Goal: Book appointment/travel/reservation

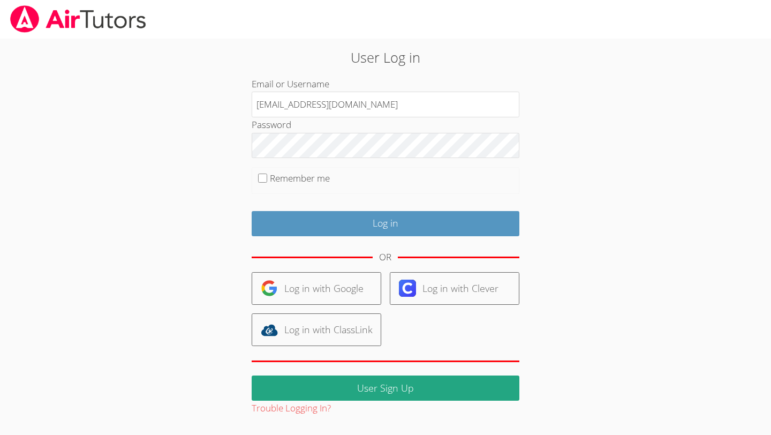
type input "[EMAIL_ADDRESS][DOMAIN_NAME]"
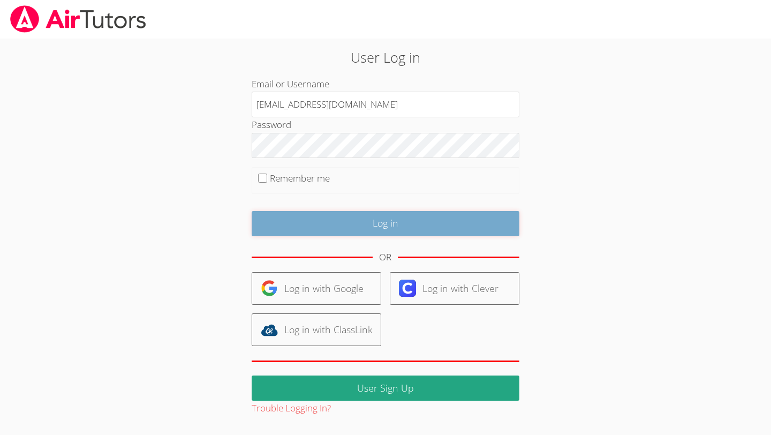
click at [286, 215] on input "Log in" at bounding box center [386, 223] width 268 height 25
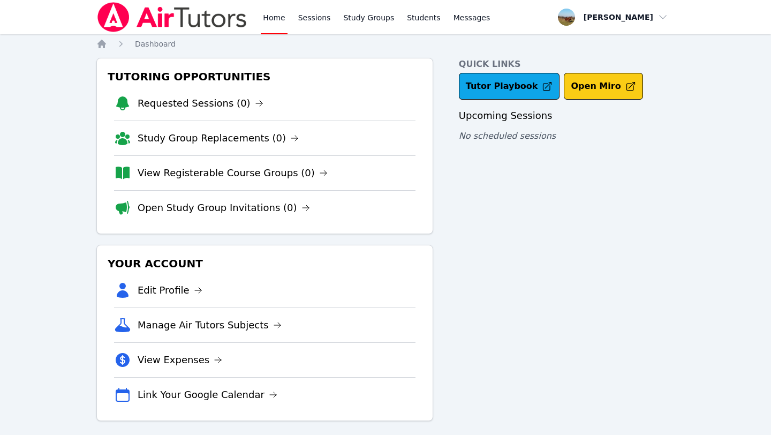
click at [585, 89] on button "Open Miro" at bounding box center [603, 86] width 79 height 27
click at [365, 14] on link "Study Groups" at bounding box center [368, 17] width 55 height 34
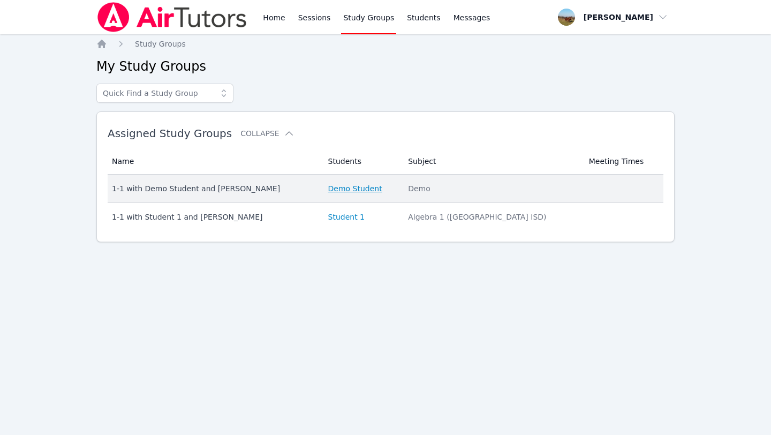
click at [378, 187] on link "Demo Student" at bounding box center [355, 188] width 54 height 11
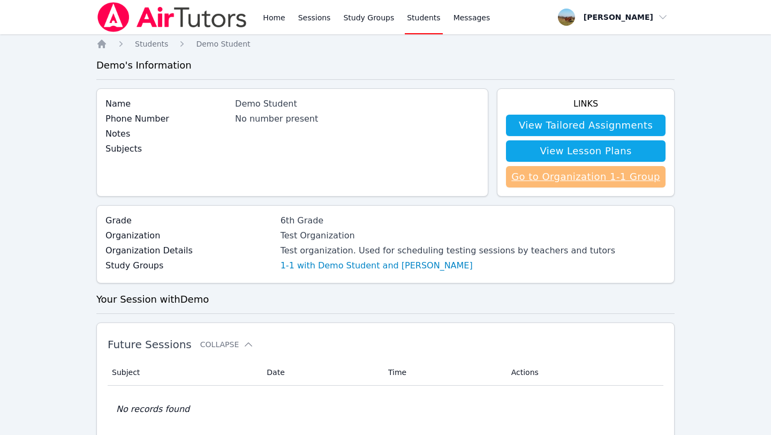
click at [536, 173] on link "Go to Organization 1-1 Group" at bounding box center [586, 176] width 160 height 21
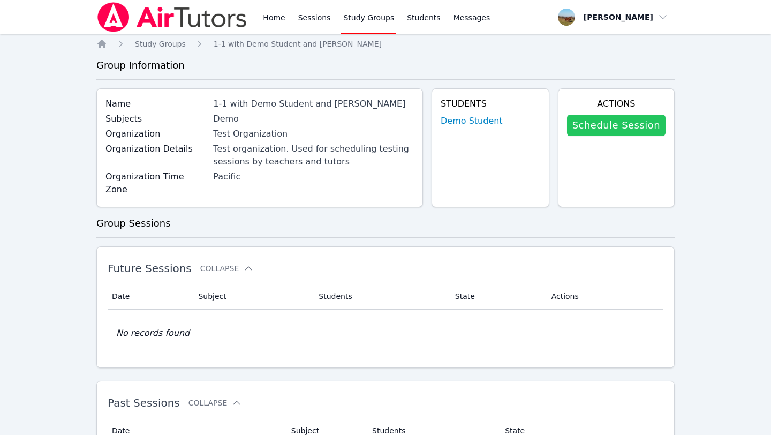
click at [632, 121] on link "Schedule Session" at bounding box center [616, 125] width 99 height 21
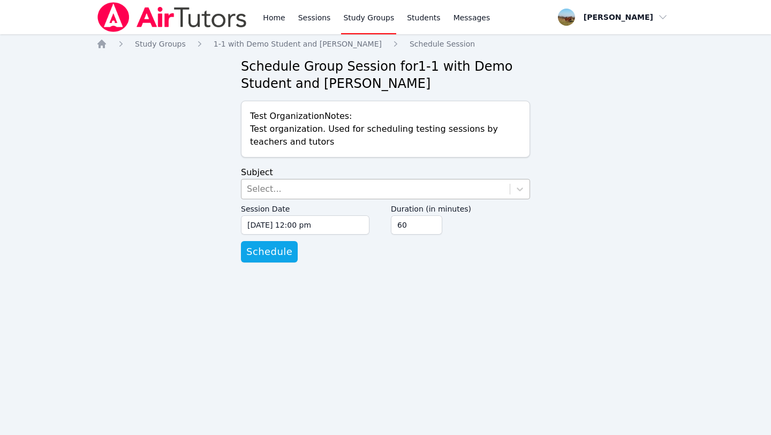
click at [487, 186] on div "Select..." at bounding box center [375, 188] width 268 height 19
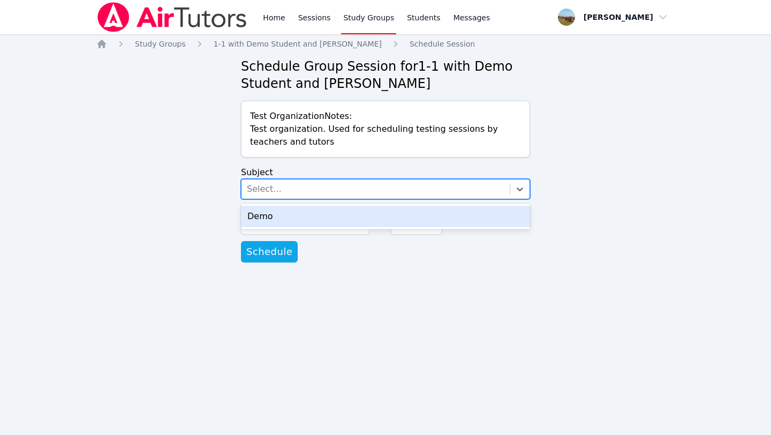
click at [472, 215] on div "Demo" at bounding box center [385, 216] width 289 height 21
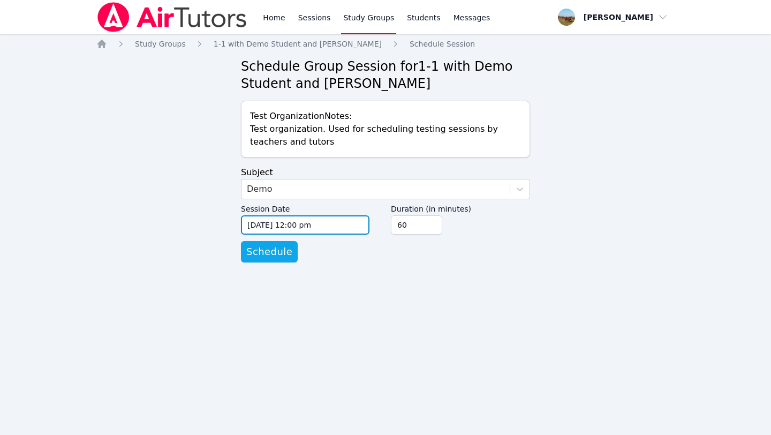
click at [297, 223] on input "08/25/2025 12:00 pm" at bounding box center [305, 224] width 128 height 19
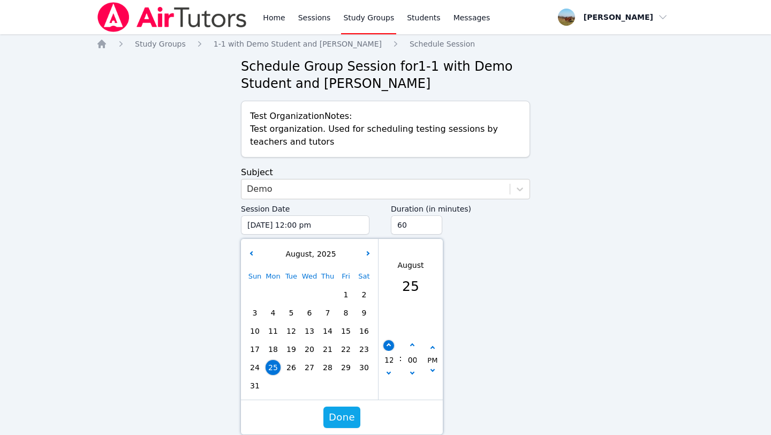
click at [389, 345] on icon "button" at bounding box center [389, 345] width 4 height 4
type input "08/25/2025 01:00 pm"
type input "01"
click at [389, 345] on icon "button" at bounding box center [389, 345] width 4 height 4
type input "08/25/2025 02:00 pm"
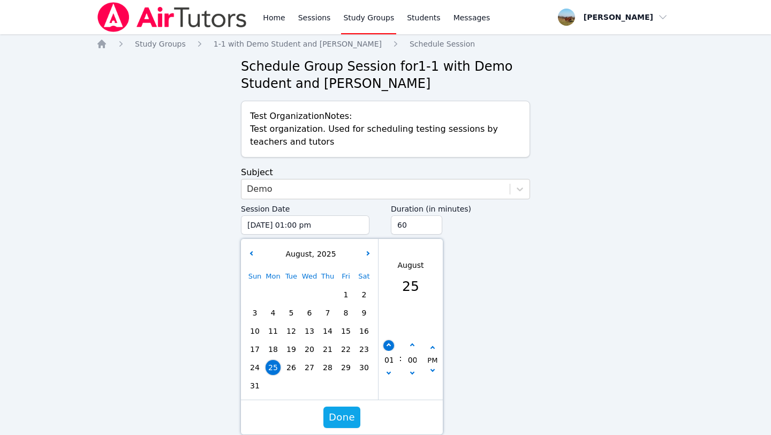
type input "02"
click at [389, 345] on icon "button" at bounding box center [389, 345] width 4 height 4
type input "08/25/2025 03:00 pm"
type input "03"
click at [389, 345] on icon "button" at bounding box center [389, 345] width 4 height 4
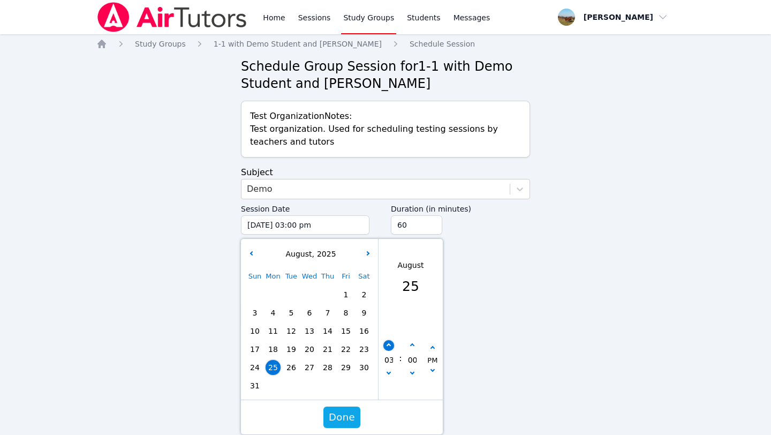
type input "08/25/2025 04:00 pm"
type input "04"
click at [389, 344] on icon "button" at bounding box center [389, 345] width 4 height 4
type input "08/25/2025 05:00 pm"
type input "05"
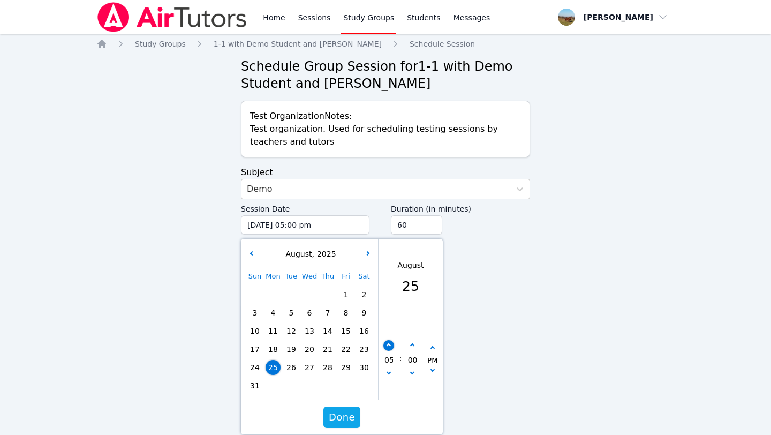
click at [389, 344] on icon "button" at bounding box center [389, 345] width 4 height 4
type input "08/25/2025 06:00 pm"
type input "06"
click at [389, 344] on icon "button" at bounding box center [389, 345] width 4 height 4
type input "08/25/2025 07:00 pm"
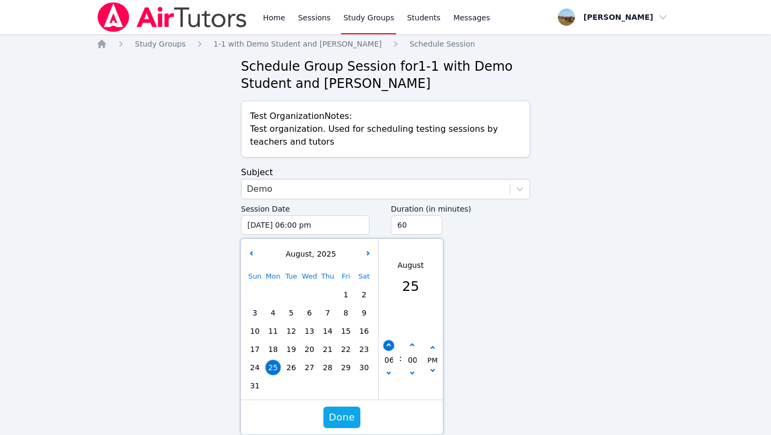
type input "07"
click at [389, 344] on icon "button" at bounding box center [389, 345] width 4 height 4
type input "08/25/2025 08:00 pm"
type input "08"
click at [389, 344] on icon "button" at bounding box center [389, 345] width 4 height 4
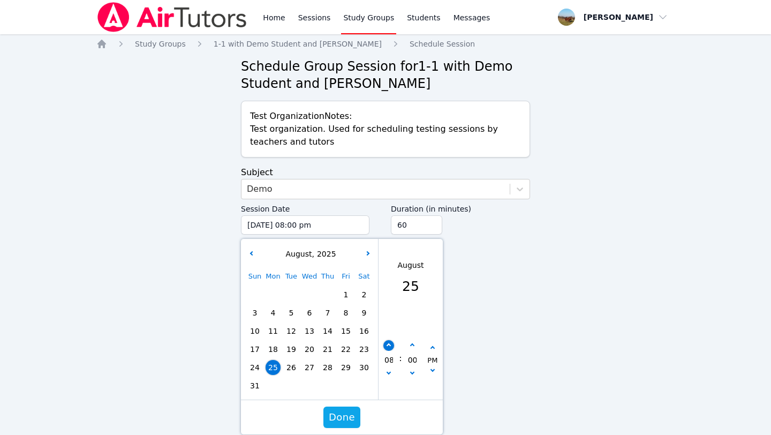
type input "08/25/2025 09:00 pm"
type input "09"
click at [389, 344] on icon "button" at bounding box center [389, 345] width 4 height 4
type input "08/25/2025 10:00 pm"
type input "10"
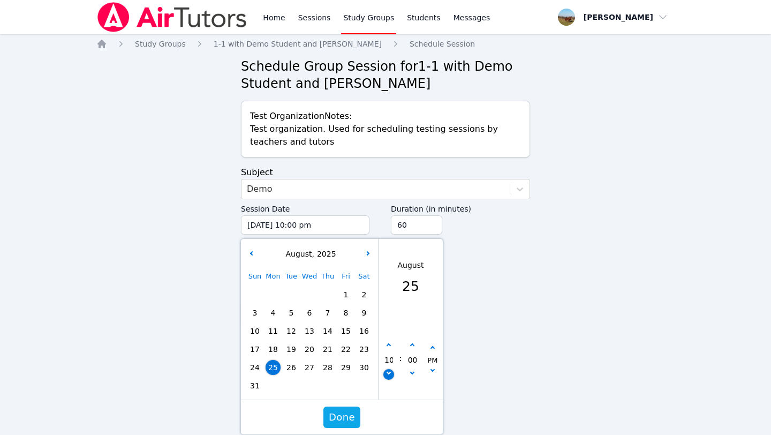
click at [388, 369] on button "button" at bounding box center [388, 374] width 11 height 11
type input "08/25/2025 09:00 pm"
type input "09"
click at [431, 349] on icon "button" at bounding box center [432, 348] width 4 height 4
type input "08/25/2025 09:00 am"
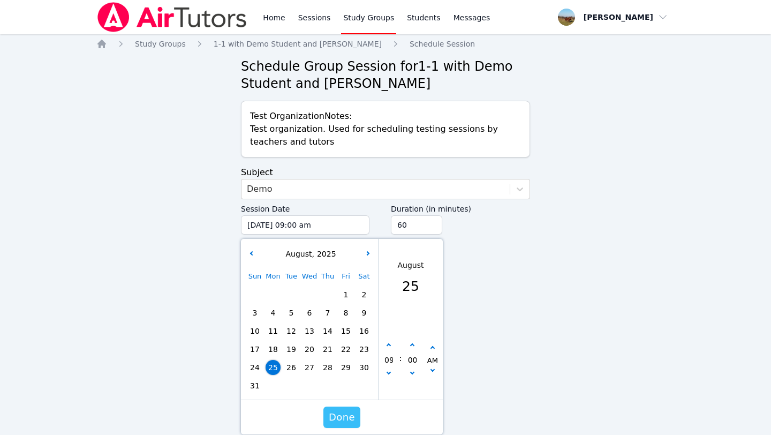
click at [337, 412] on span "Done" at bounding box center [342, 417] width 26 height 15
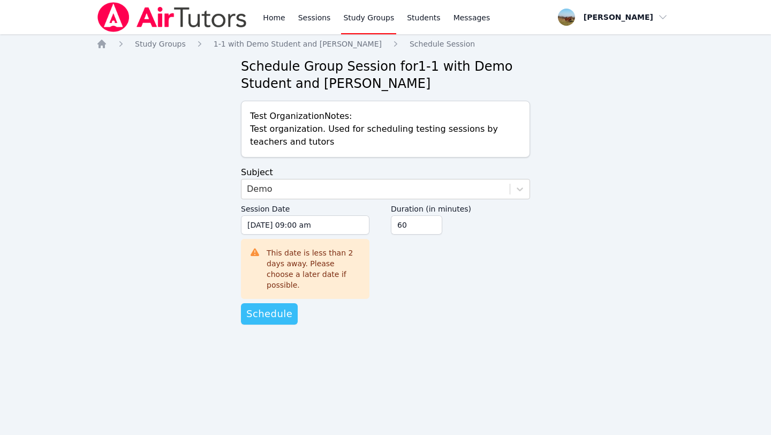
click at [267, 306] on span "Schedule" at bounding box center [269, 313] width 46 height 15
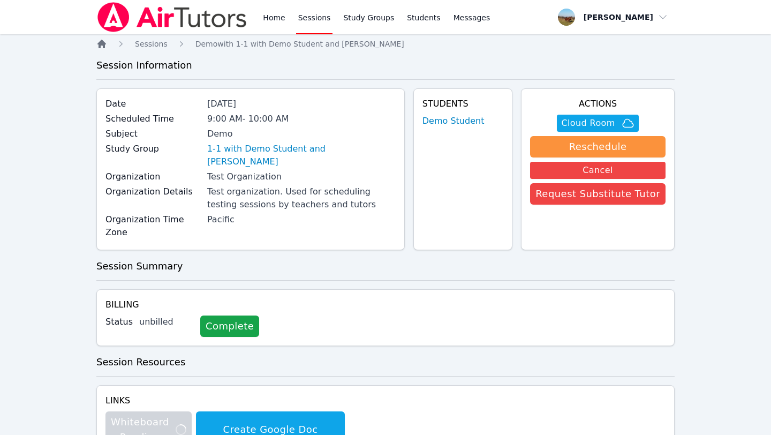
click at [100, 48] on icon "Breadcrumb" at bounding box center [101, 44] width 11 height 11
